Goal: Task Accomplishment & Management: Use online tool/utility

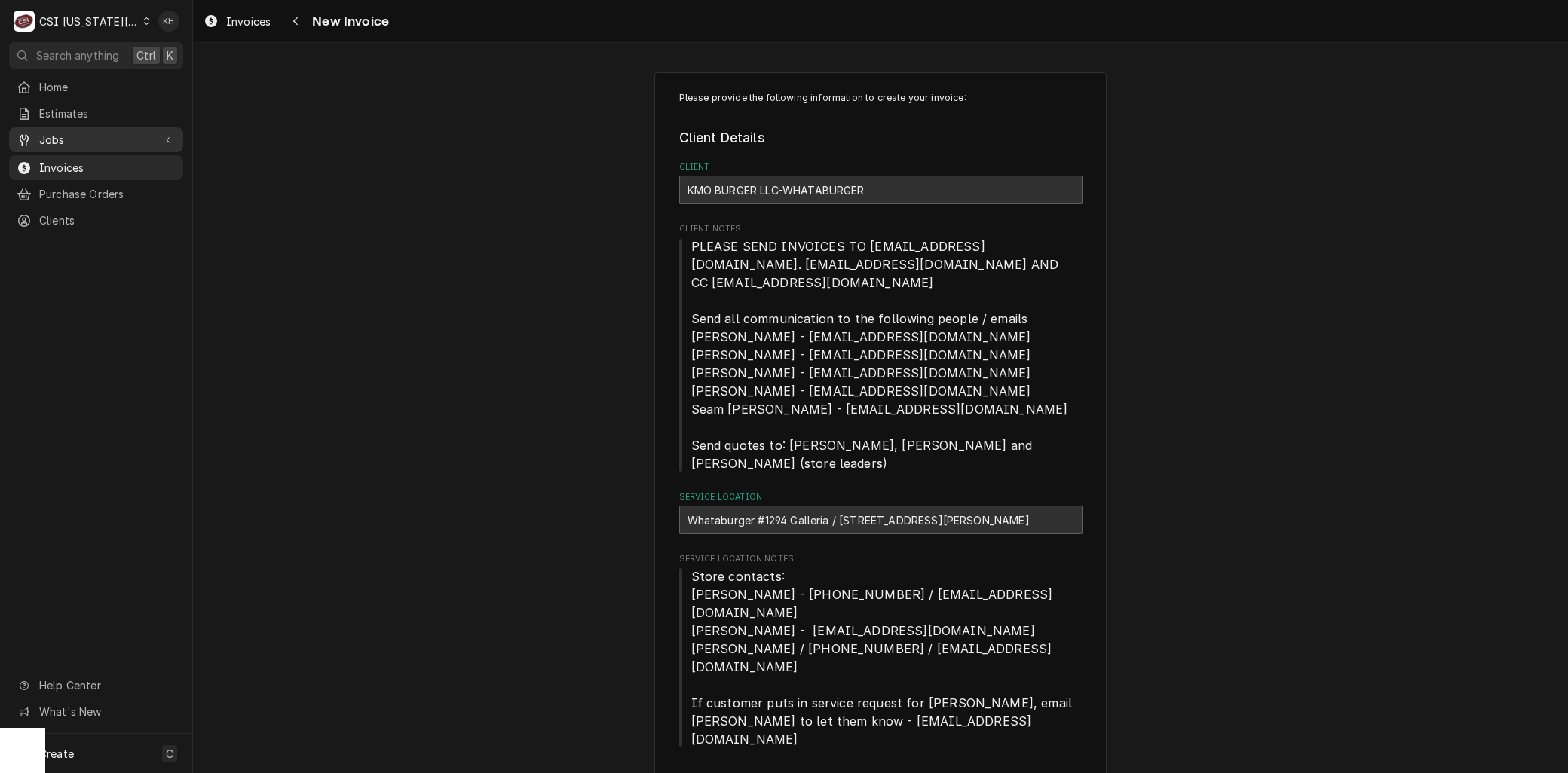
click at [62, 144] on link "Jobs" at bounding box center [96, 139] width 174 height 24
drag, startPoint x: 62, startPoint y: 147, endPoint x: 65, endPoint y: 161, distance: 14.3
click at [65, 161] on span "Jobs" at bounding box center [107, 166] width 136 height 16
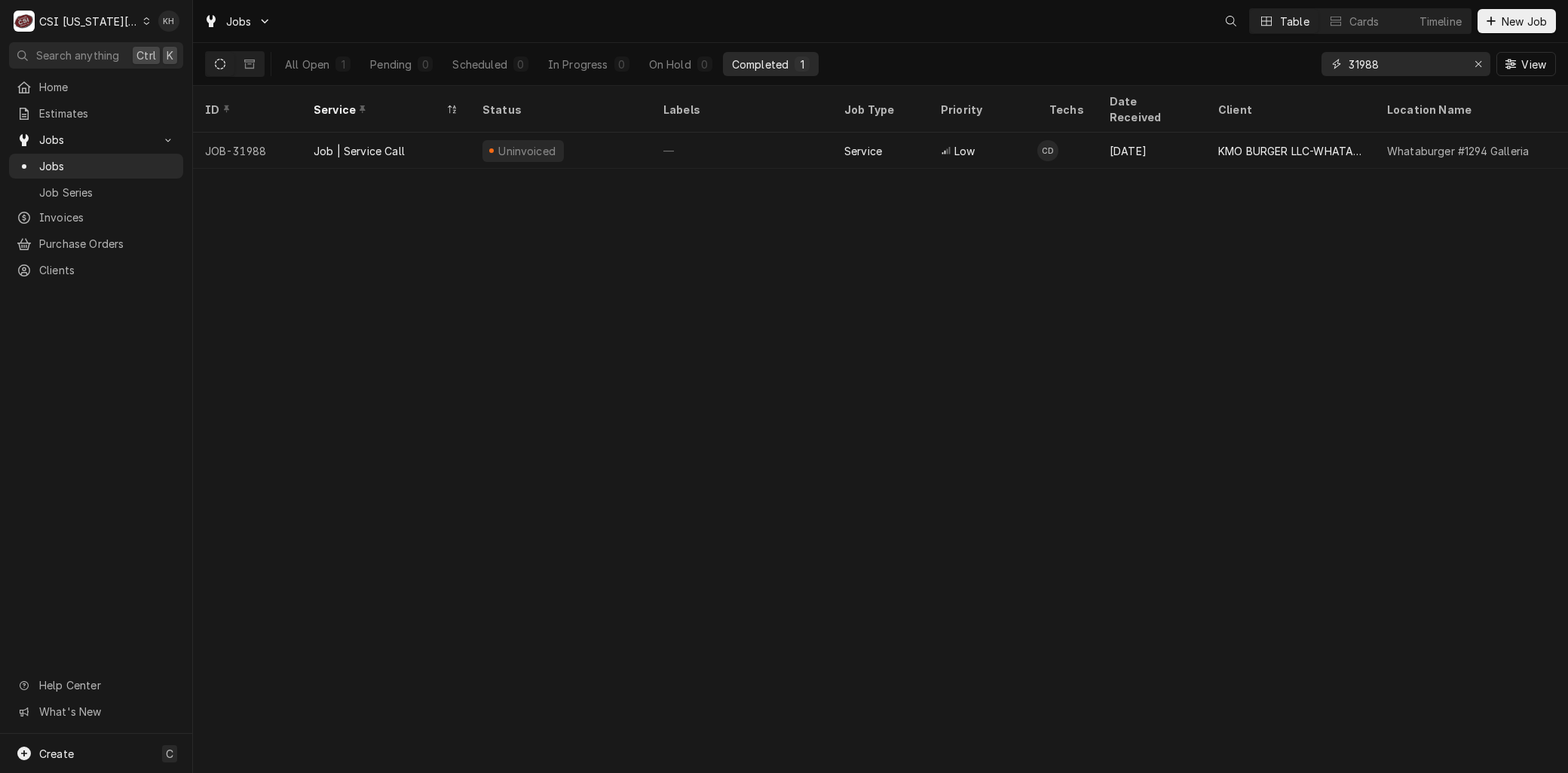
drag, startPoint x: 1405, startPoint y: 73, endPoint x: 1391, endPoint y: 75, distance: 14.1
click at [1391, 75] on input "31988" at bounding box center [1405, 64] width 113 height 24
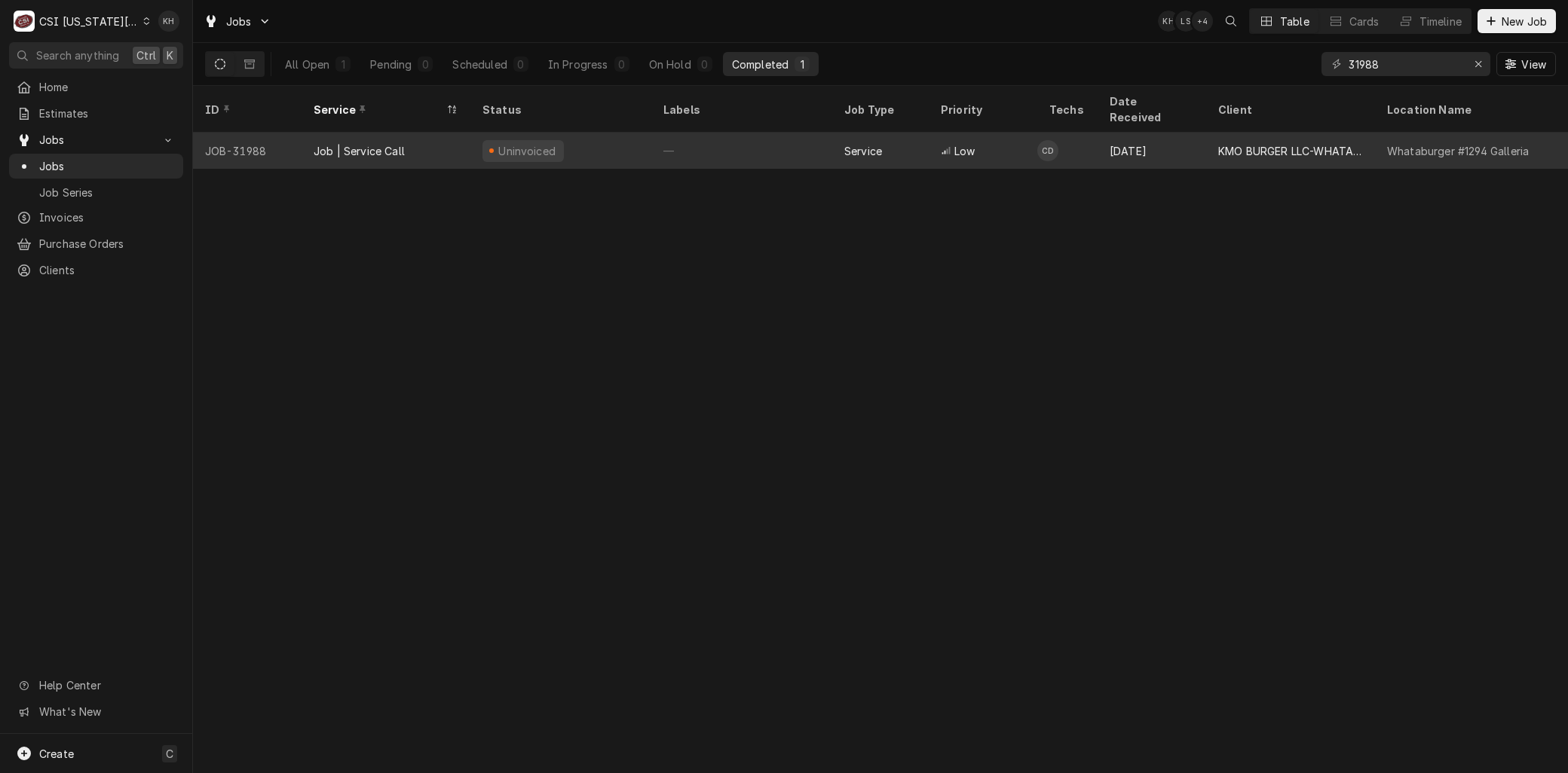
click at [347, 143] on div "Job | Service Call" at bounding box center [359, 150] width 91 height 16
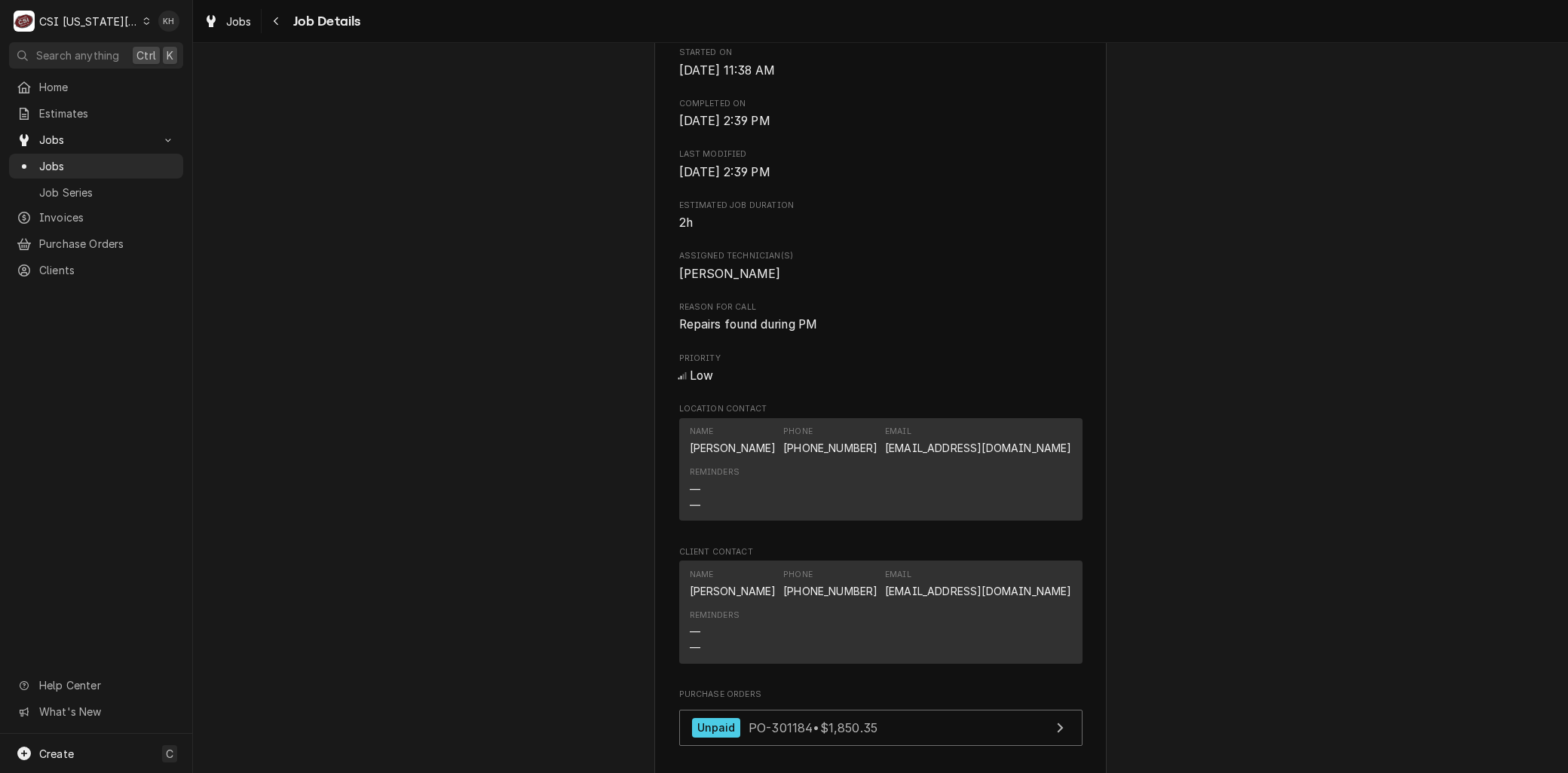
scroll to position [1088, 0]
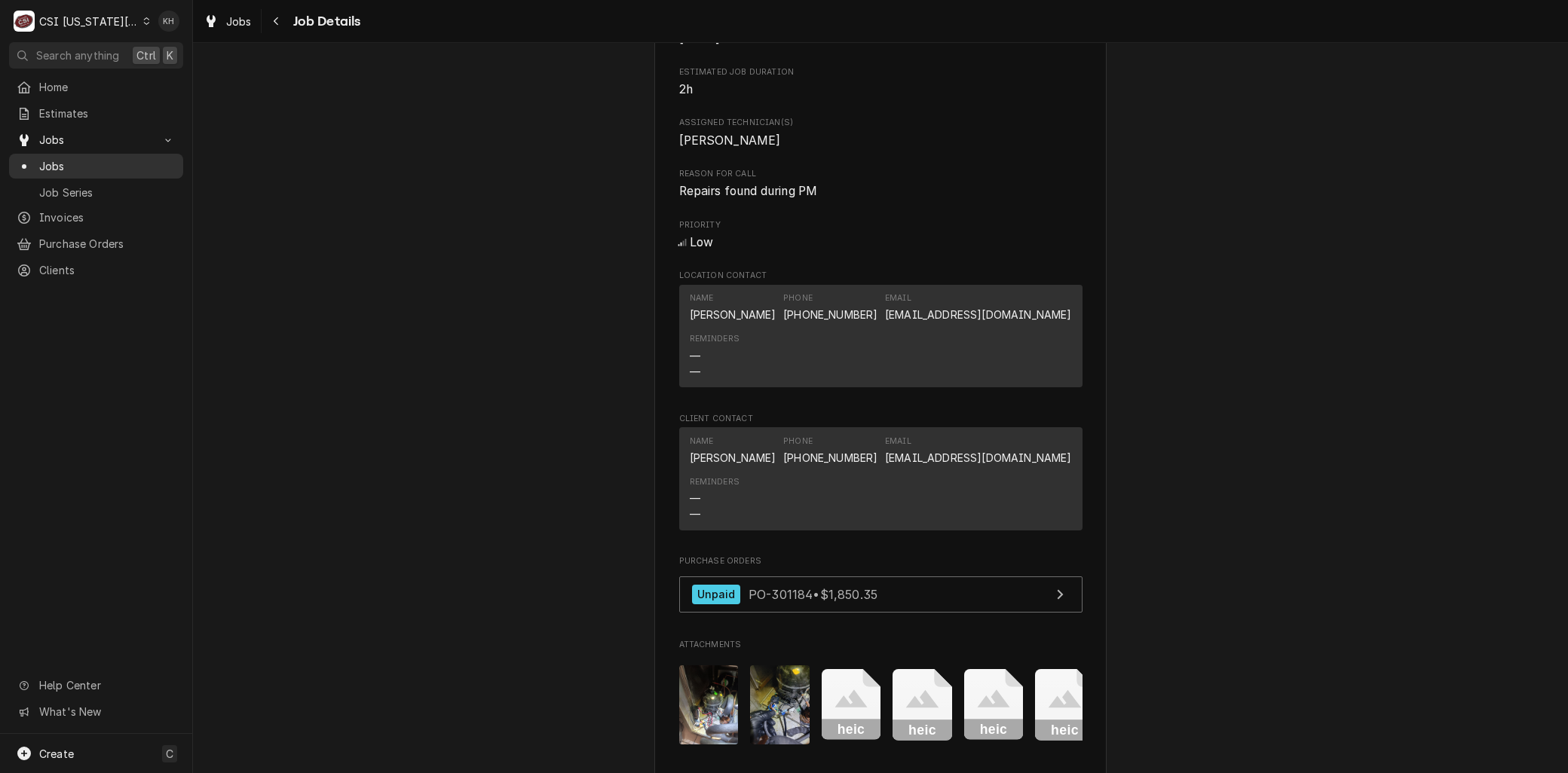
click at [70, 161] on span "Jobs" at bounding box center [107, 166] width 136 height 16
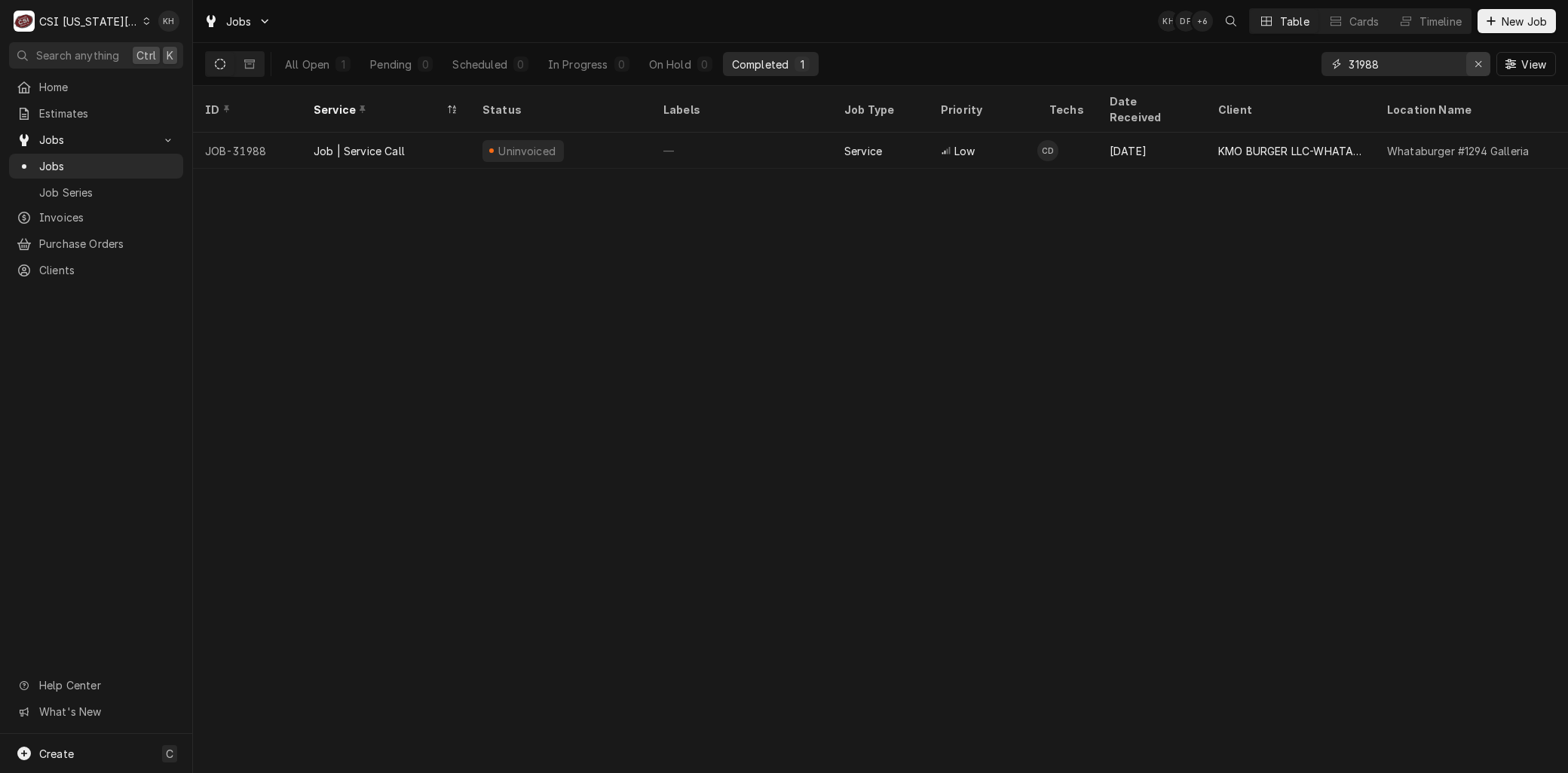
click at [1472, 57] on div "Erase input" at bounding box center [1478, 64] width 15 height 15
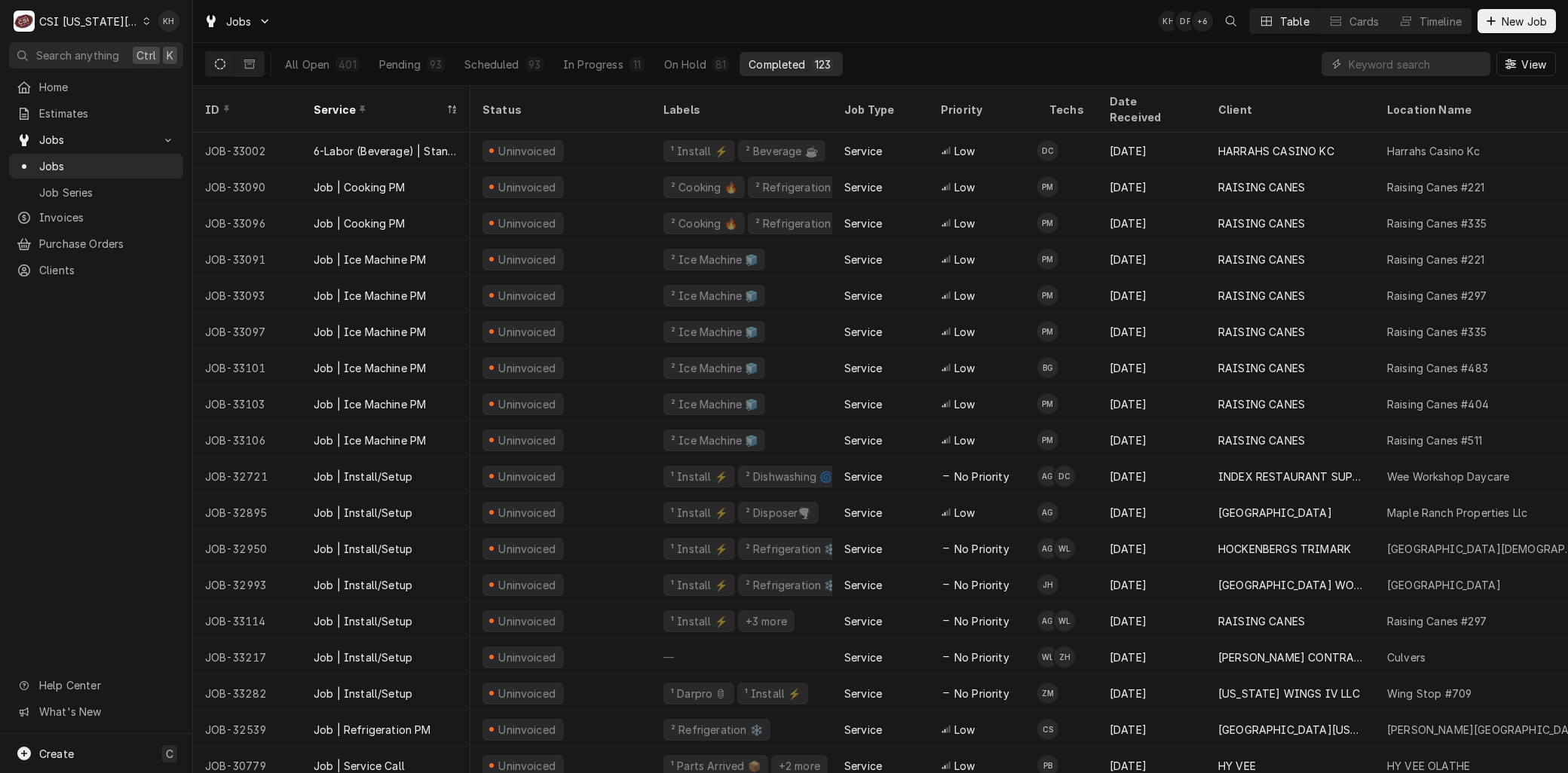
scroll to position [0, 970]
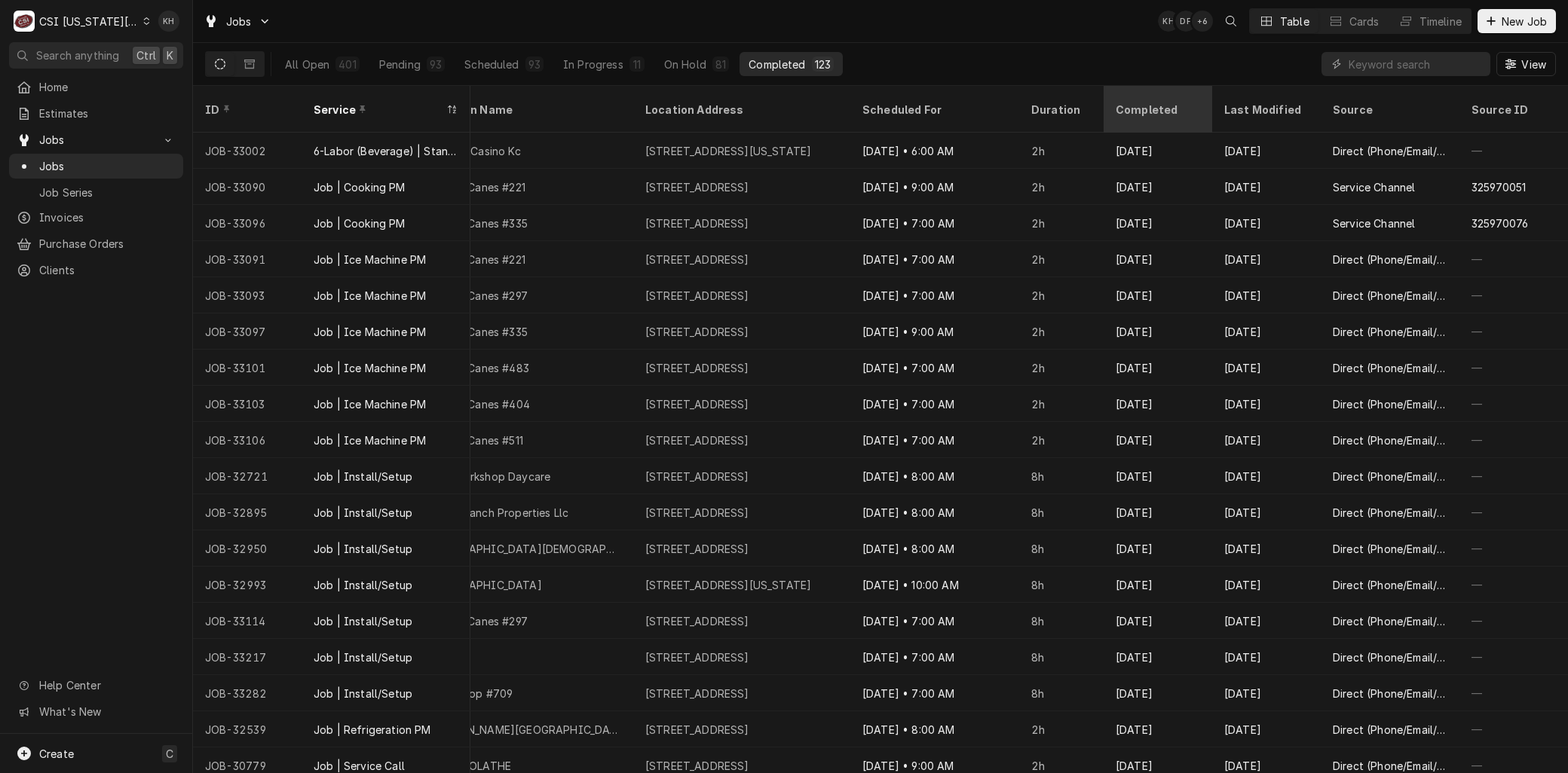
click at [1155, 101] on div "Completed" at bounding box center [1156, 109] width 81 height 16
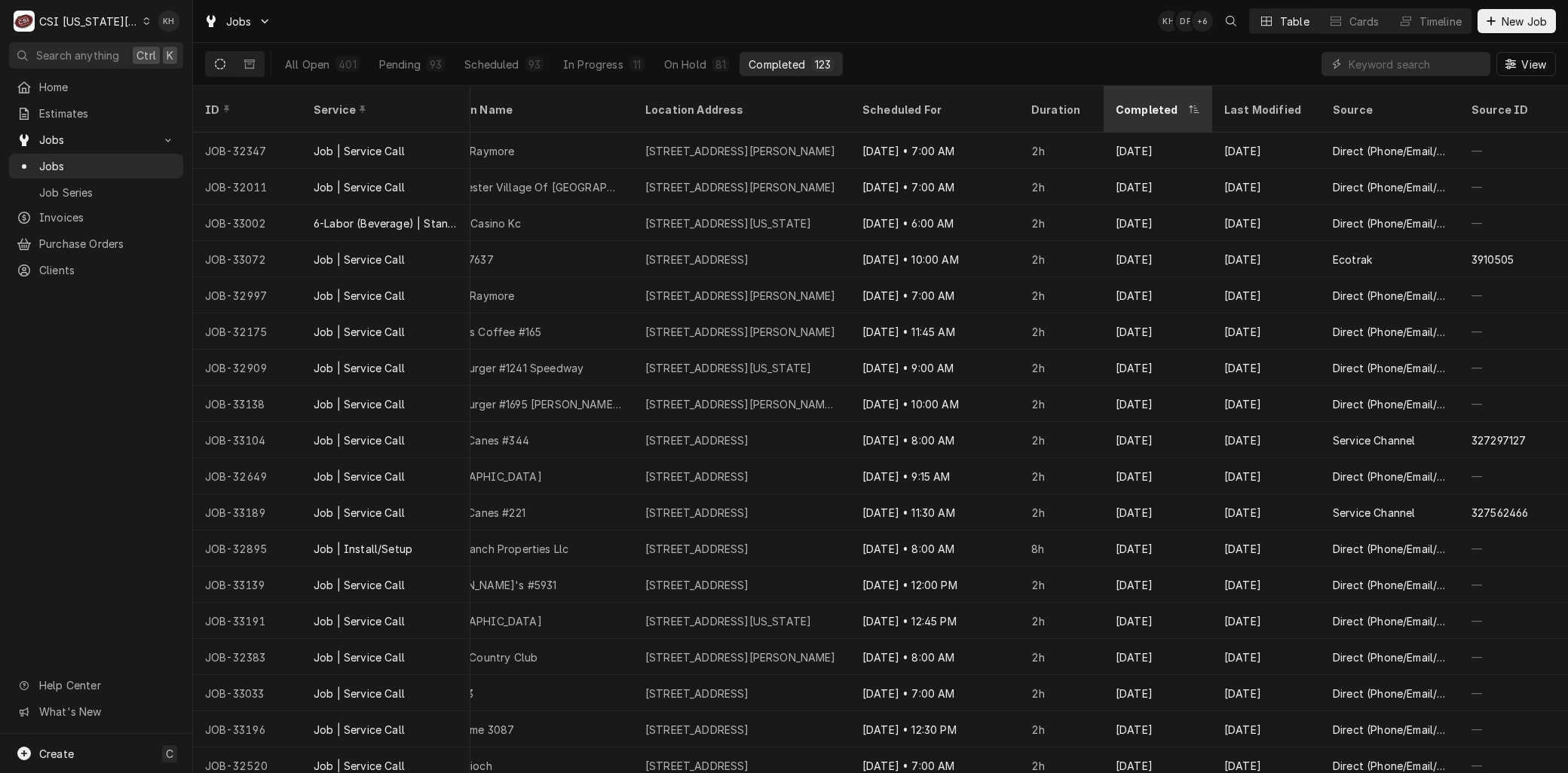
click at [1140, 101] on div "Completed" at bounding box center [1150, 109] width 69 height 16
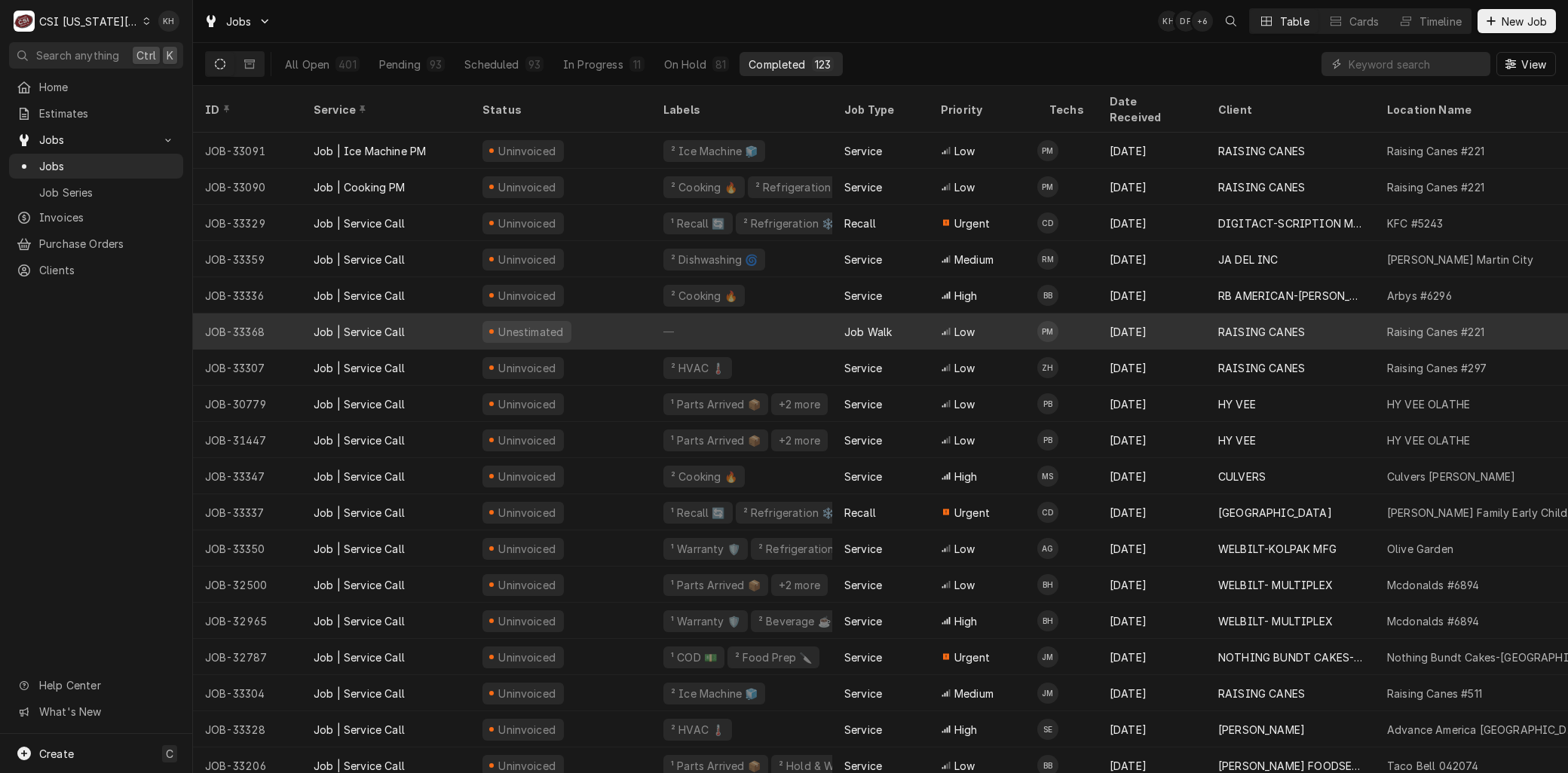
click at [507, 324] on div "Unestimated" at bounding box center [531, 331] width 68 height 16
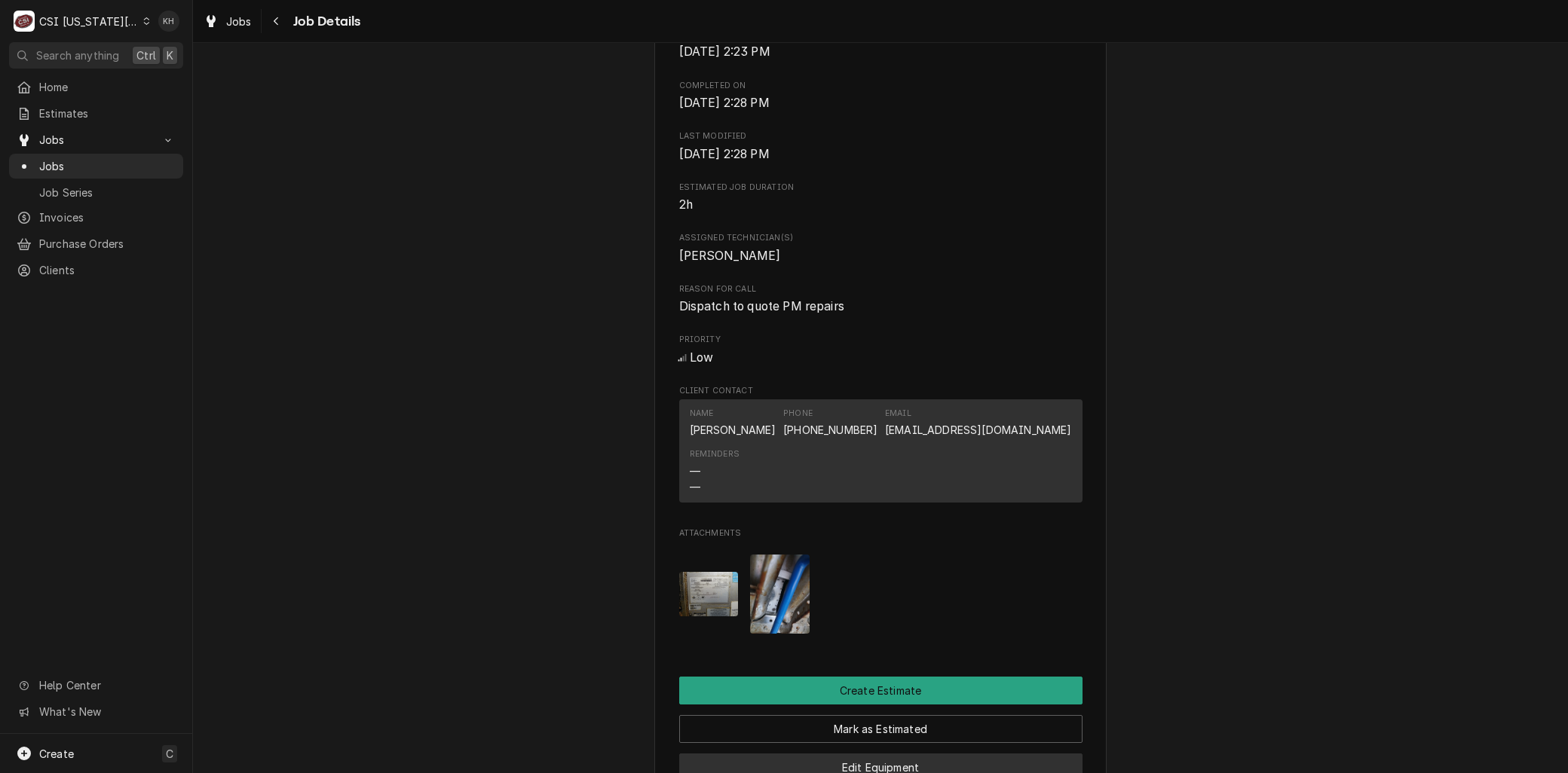
scroll to position [1423, 0]
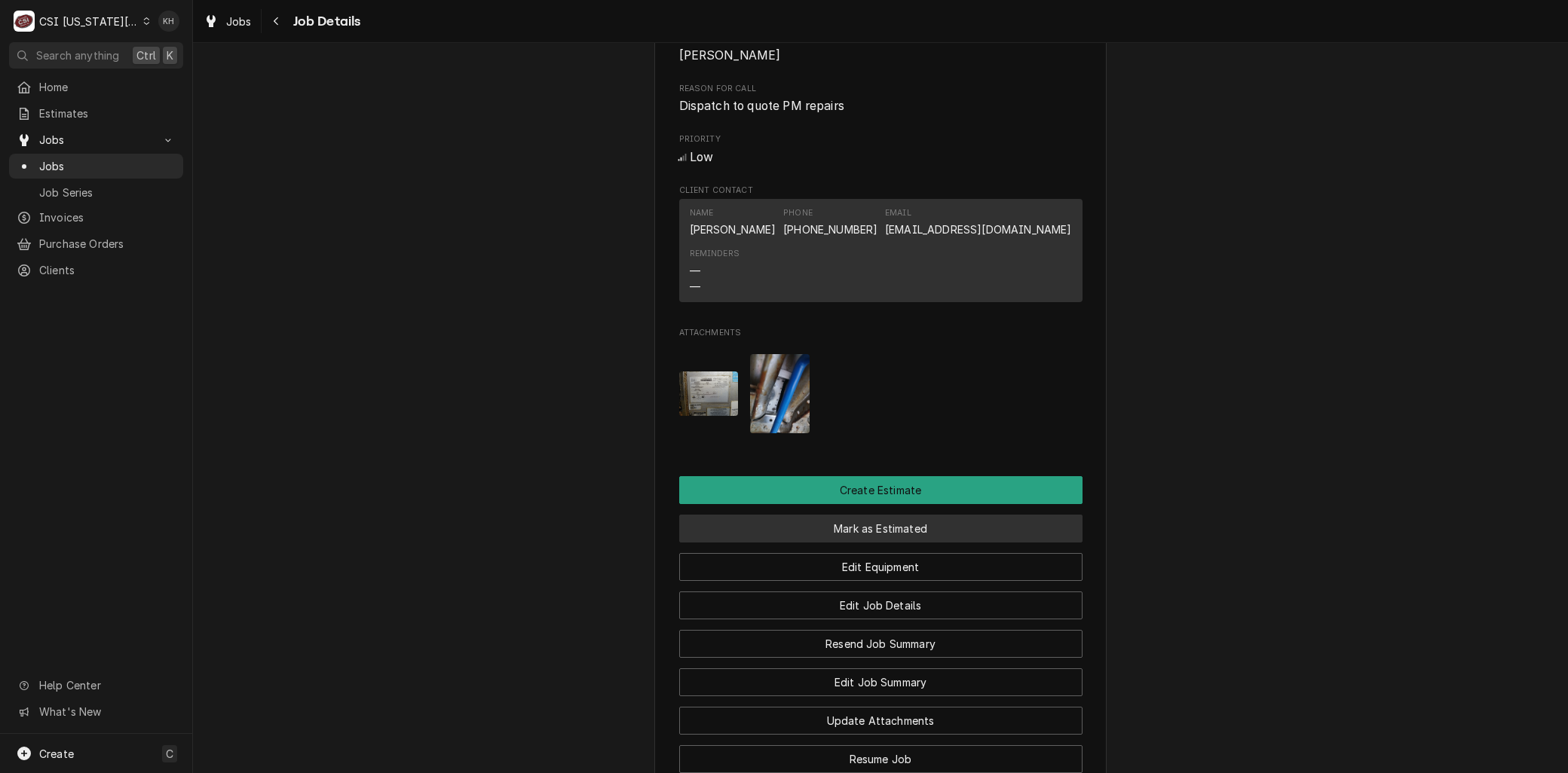
click at [867, 525] on button "Mark as Estimated" at bounding box center [880, 528] width 403 height 28
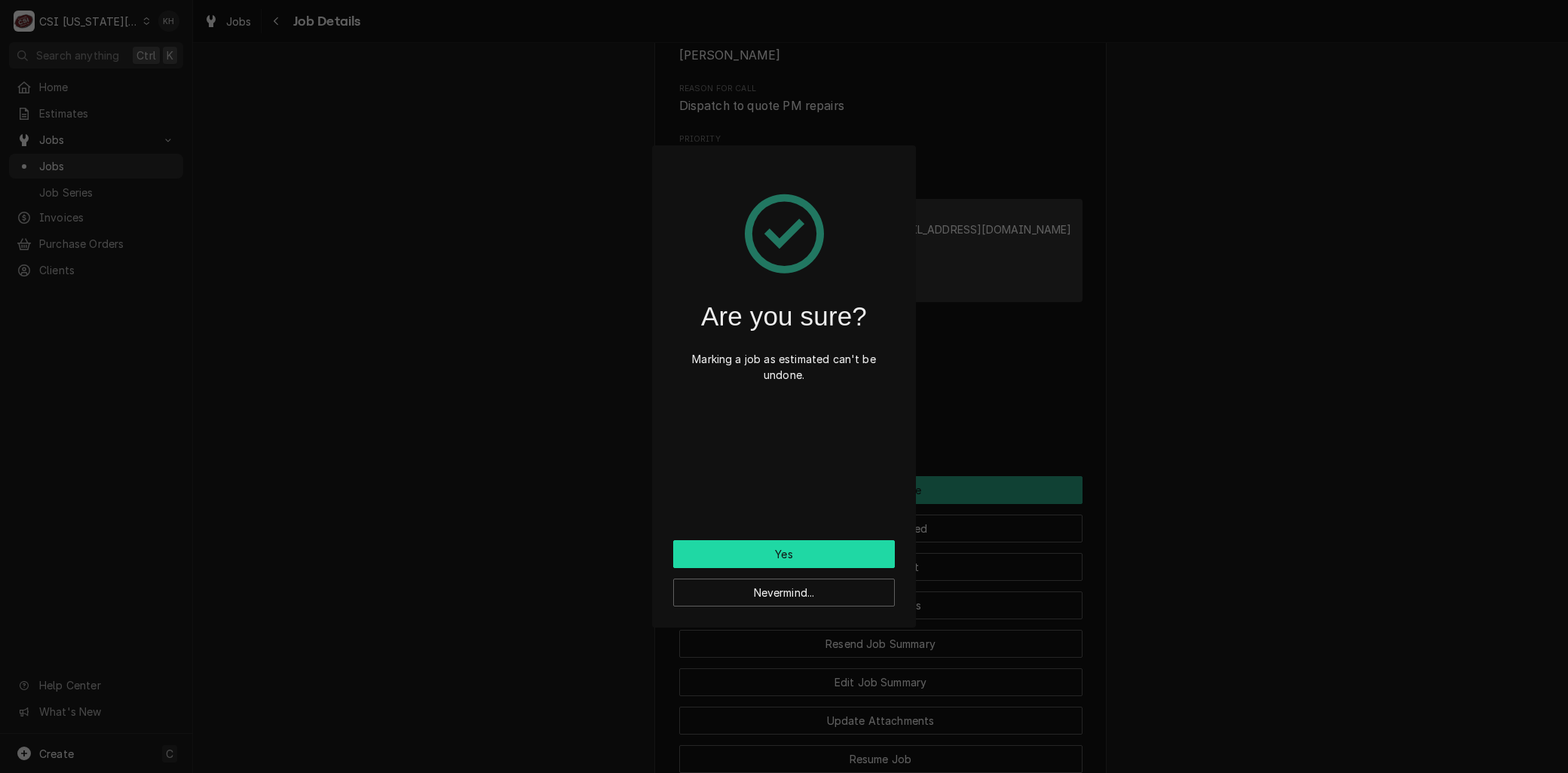
click at [805, 553] on button "Yes" at bounding box center [784, 553] width 221 height 28
